Goal: Check status: Check status

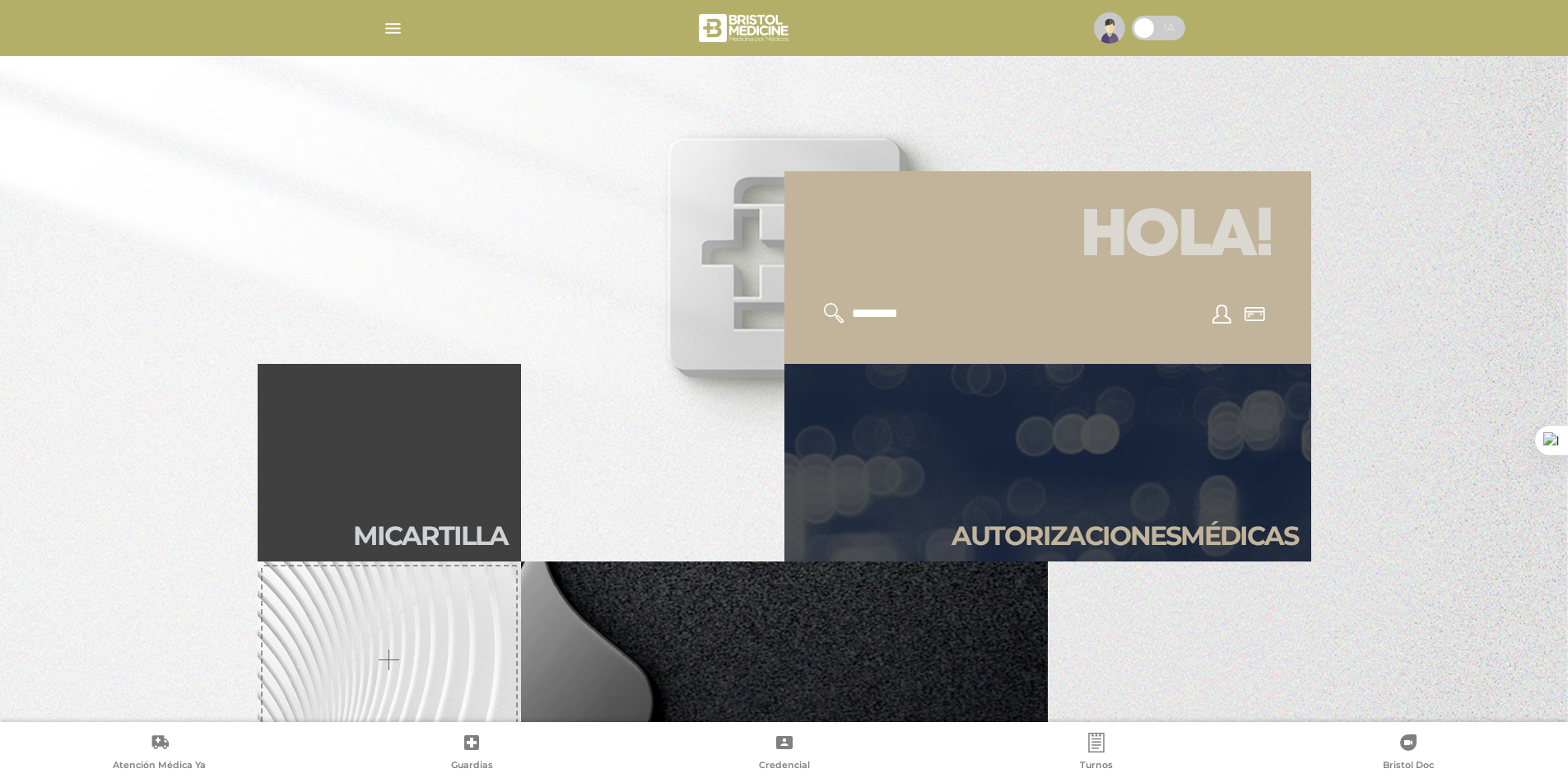
scroll to position [359, 0]
click at [1086, 500] on link "Autori zaciones médicas" at bounding box center [1048, 461] width 527 height 198
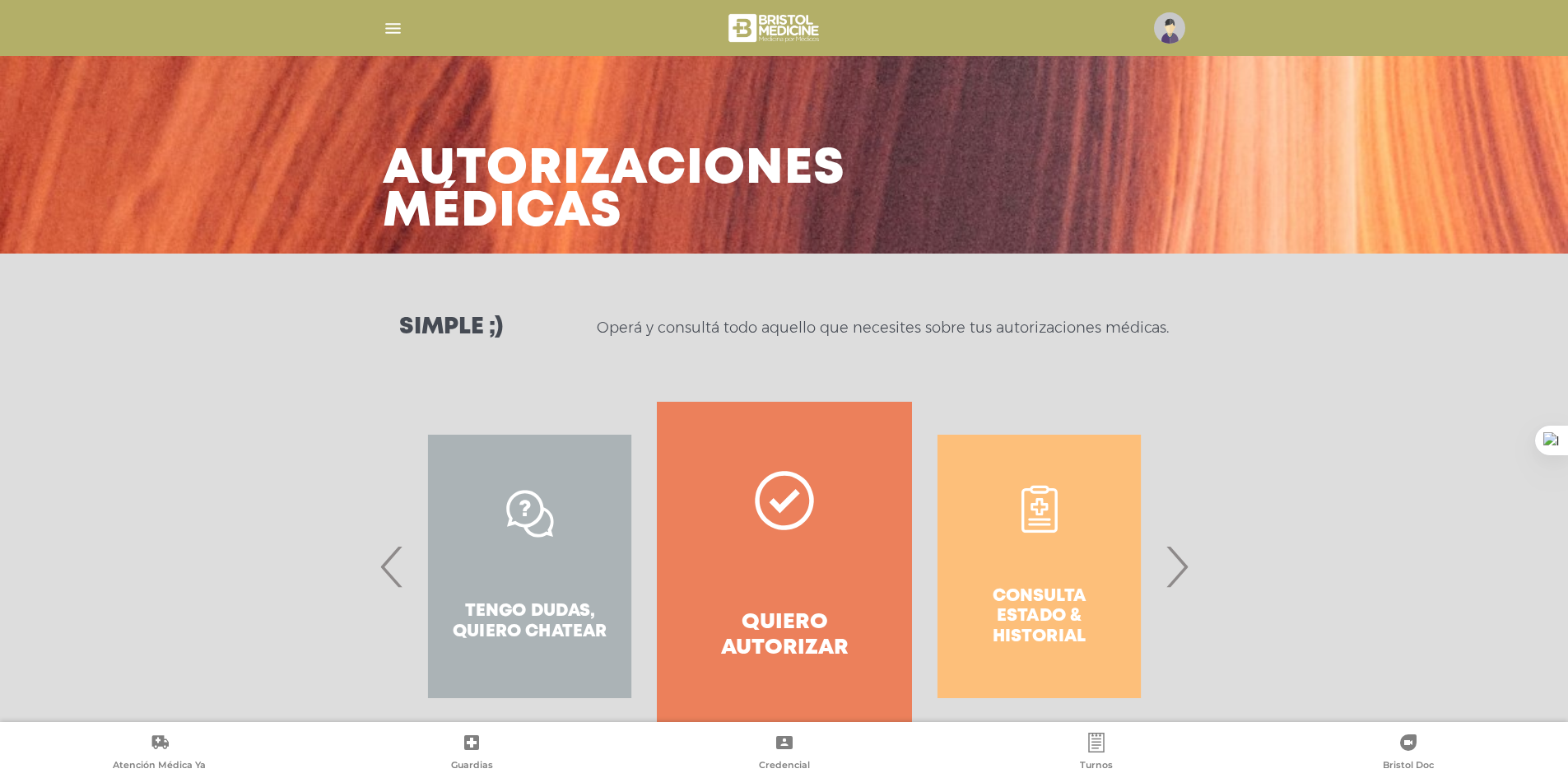
click at [1162, 570] on div "Consulta estado & historial" at bounding box center [1039, 567] width 255 height 329
click at [1173, 573] on span "›" at bounding box center [1176, 566] width 32 height 89
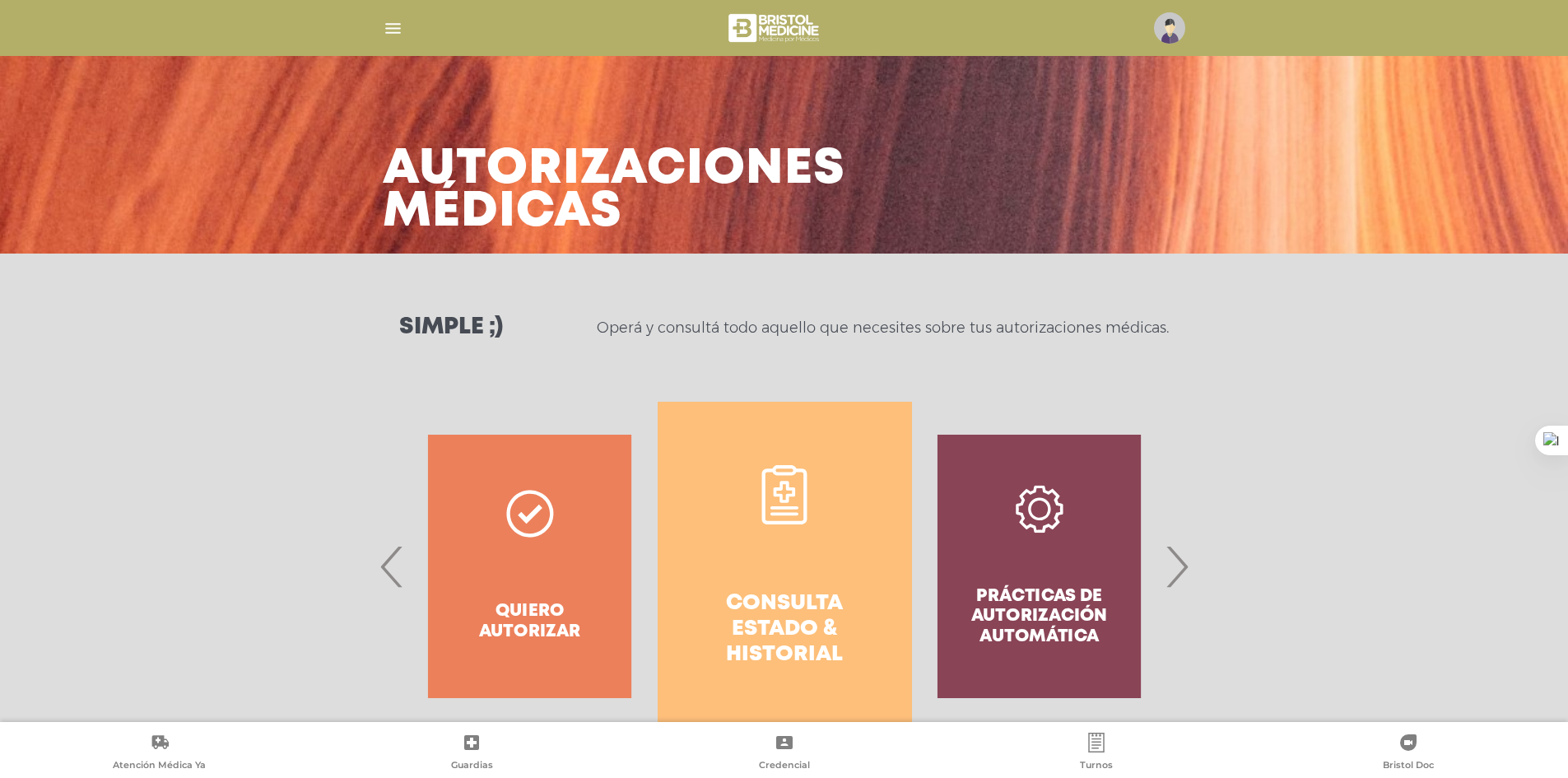
click at [796, 533] on link "Consulta estado & historial" at bounding box center [784, 567] width 255 height 329
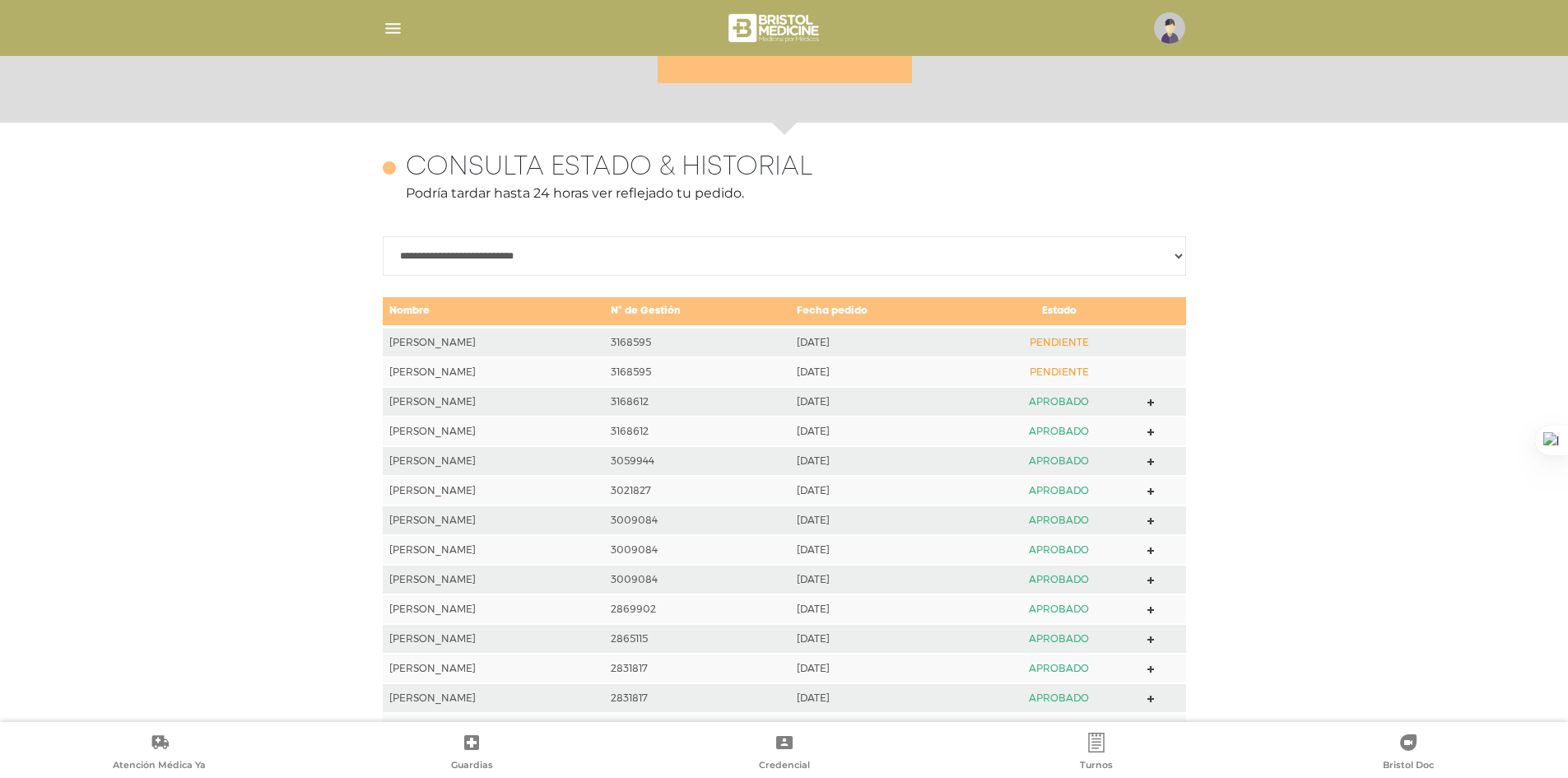
scroll to position [728, 0]
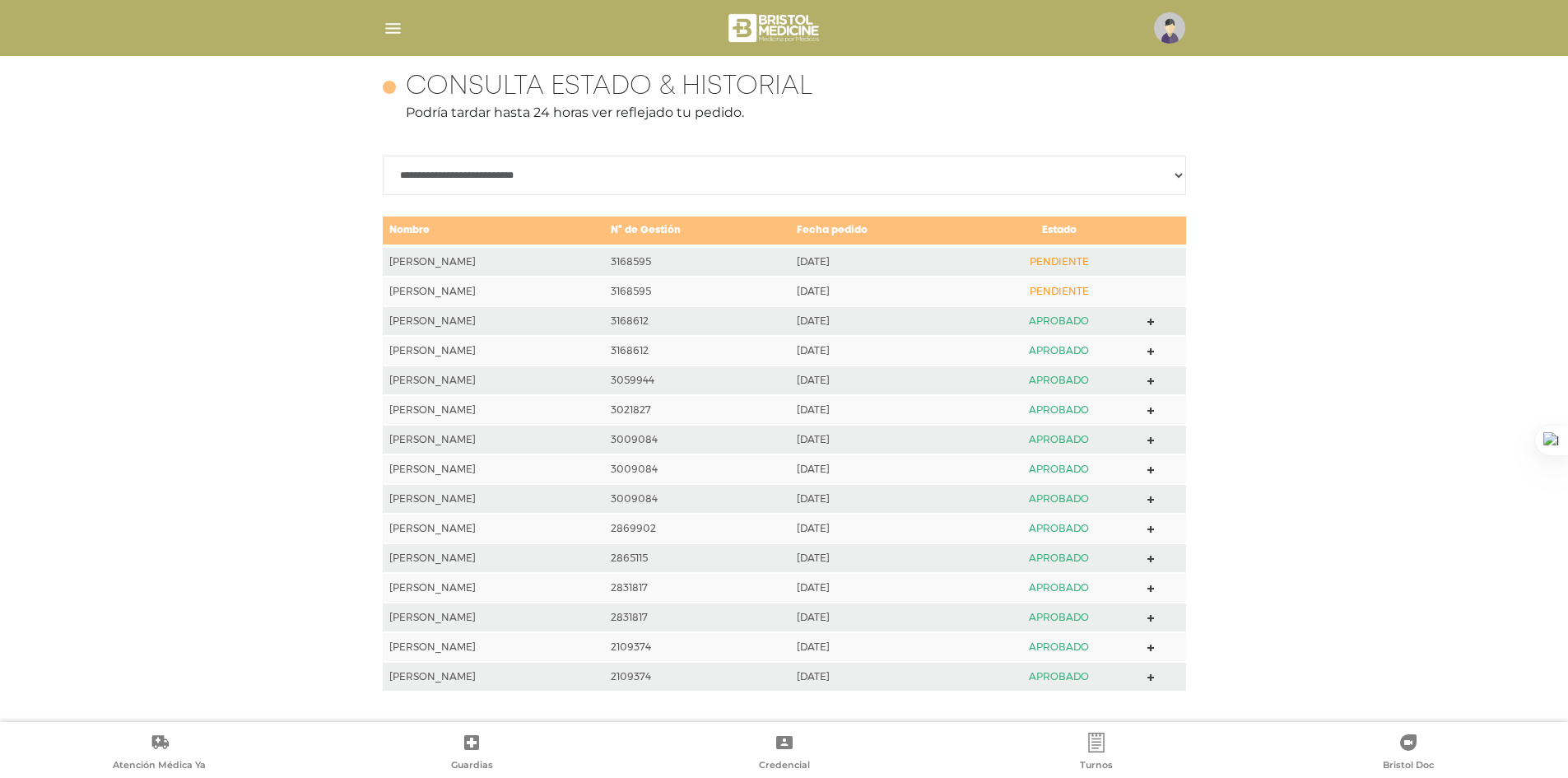
click at [1156, 323] on icon at bounding box center [1151, 322] width 8 height 8
click at [1156, 354] on polygon at bounding box center [1151, 352] width 8 height 8
click at [962, 298] on td "[DATE]" at bounding box center [885, 292] width 188 height 29
